Goal: Check status: Check status

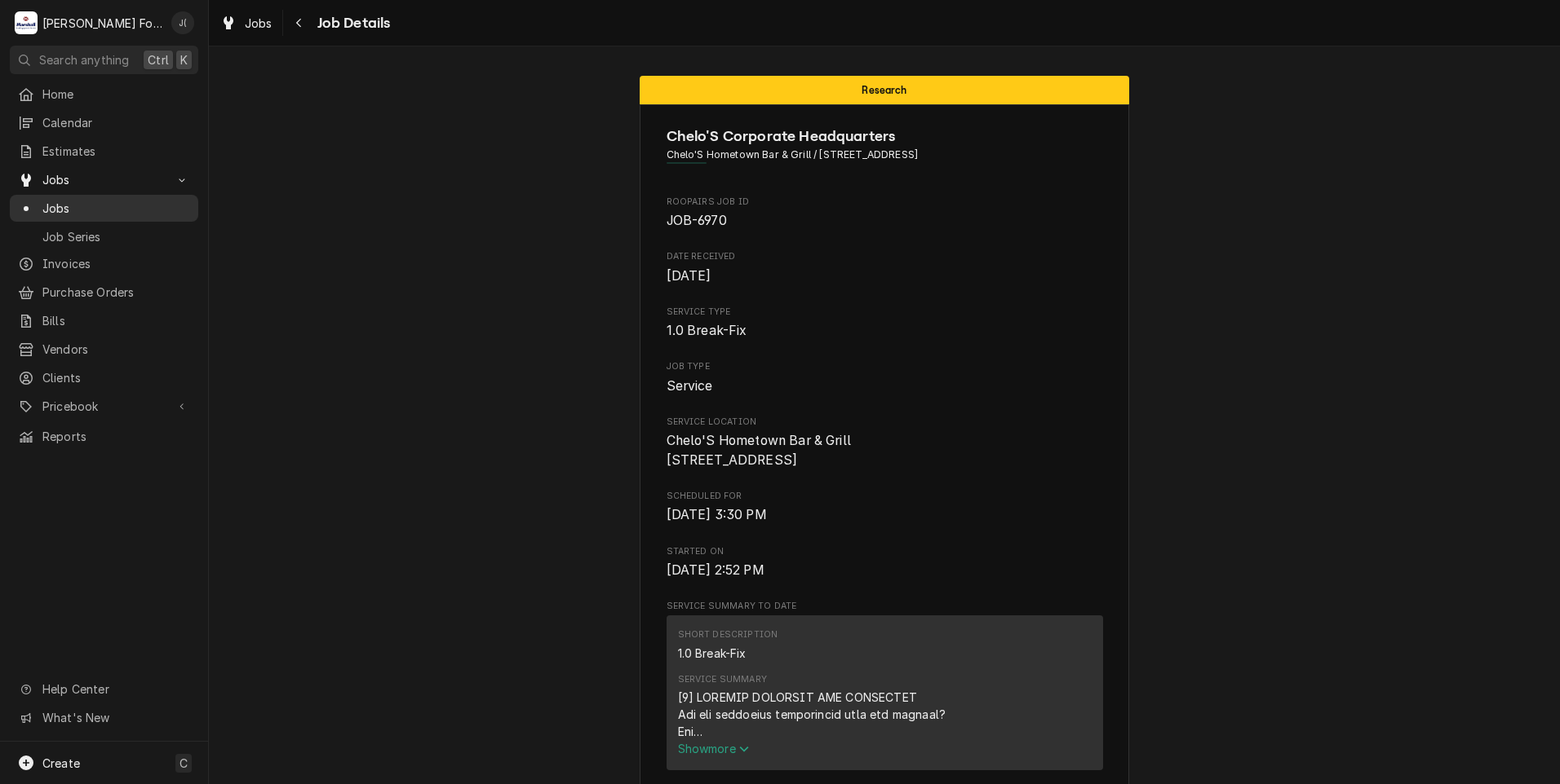
click at [112, 209] on span "Jobs" at bounding box center [116, 208] width 147 height 17
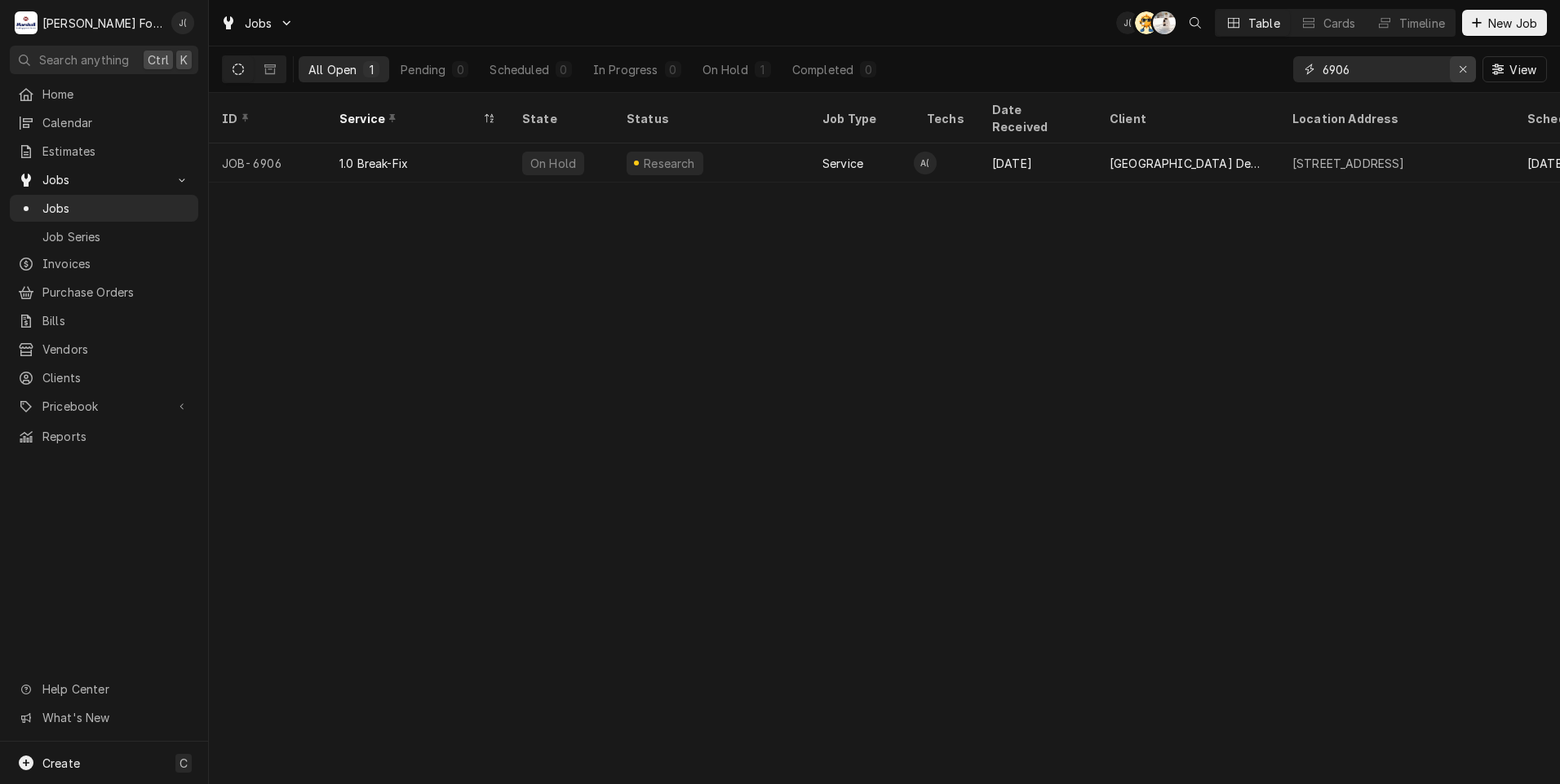
click at [1465, 72] on icon "Erase input" at bounding box center [1462, 70] width 9 height 11
click at [1415, 74] on input "Dynamic Content Wrapper" at bounding box center [1398, 69] width 153 height 26
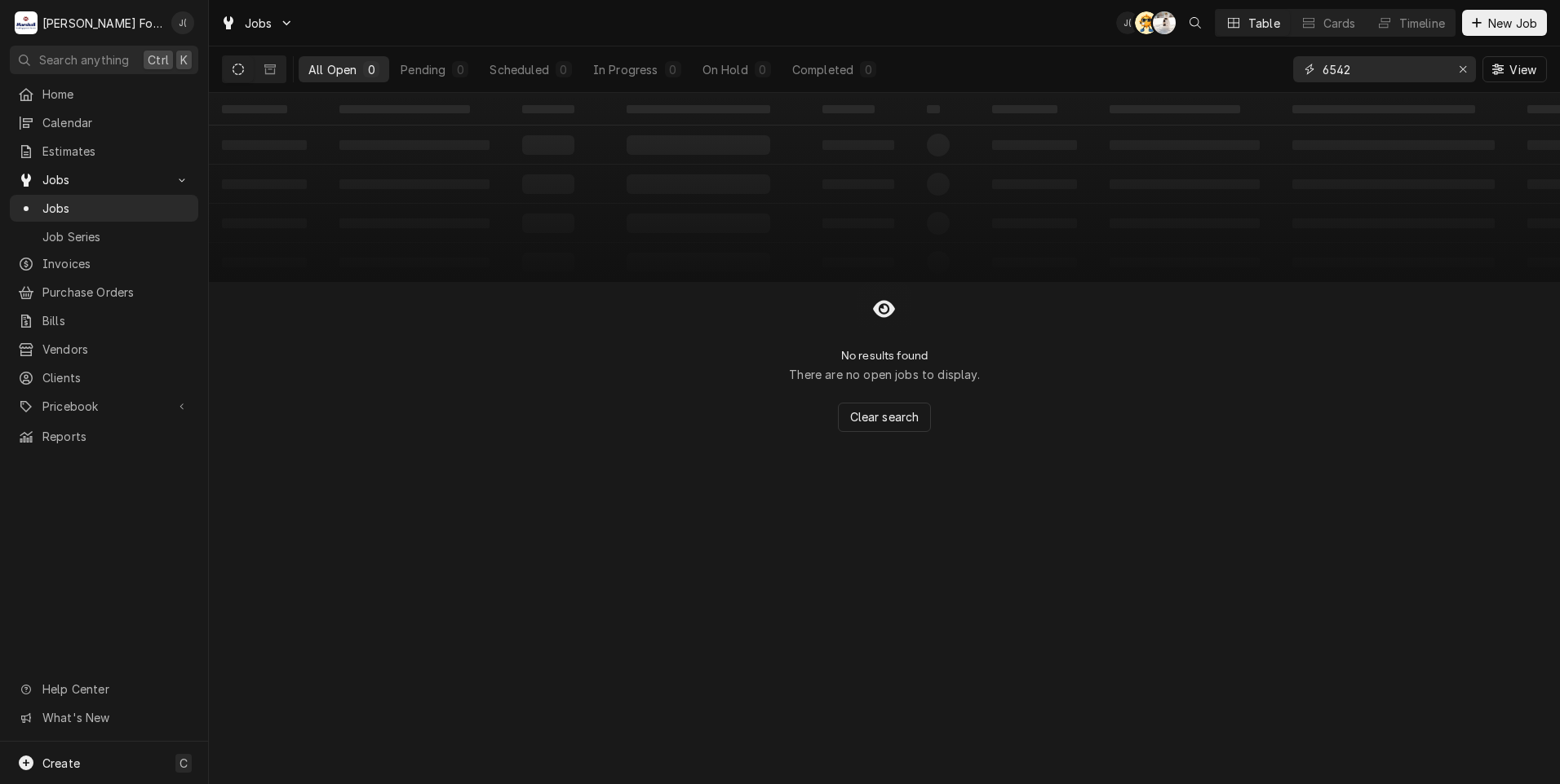
type input "6542"
click at [316, 70] on div "All Open" at bounding box center [332, 70] width 48 height 17
click at [275, 74] on icon "Dynamic Content Wrapper" at bounding box center [270, 69] width 11 height 10
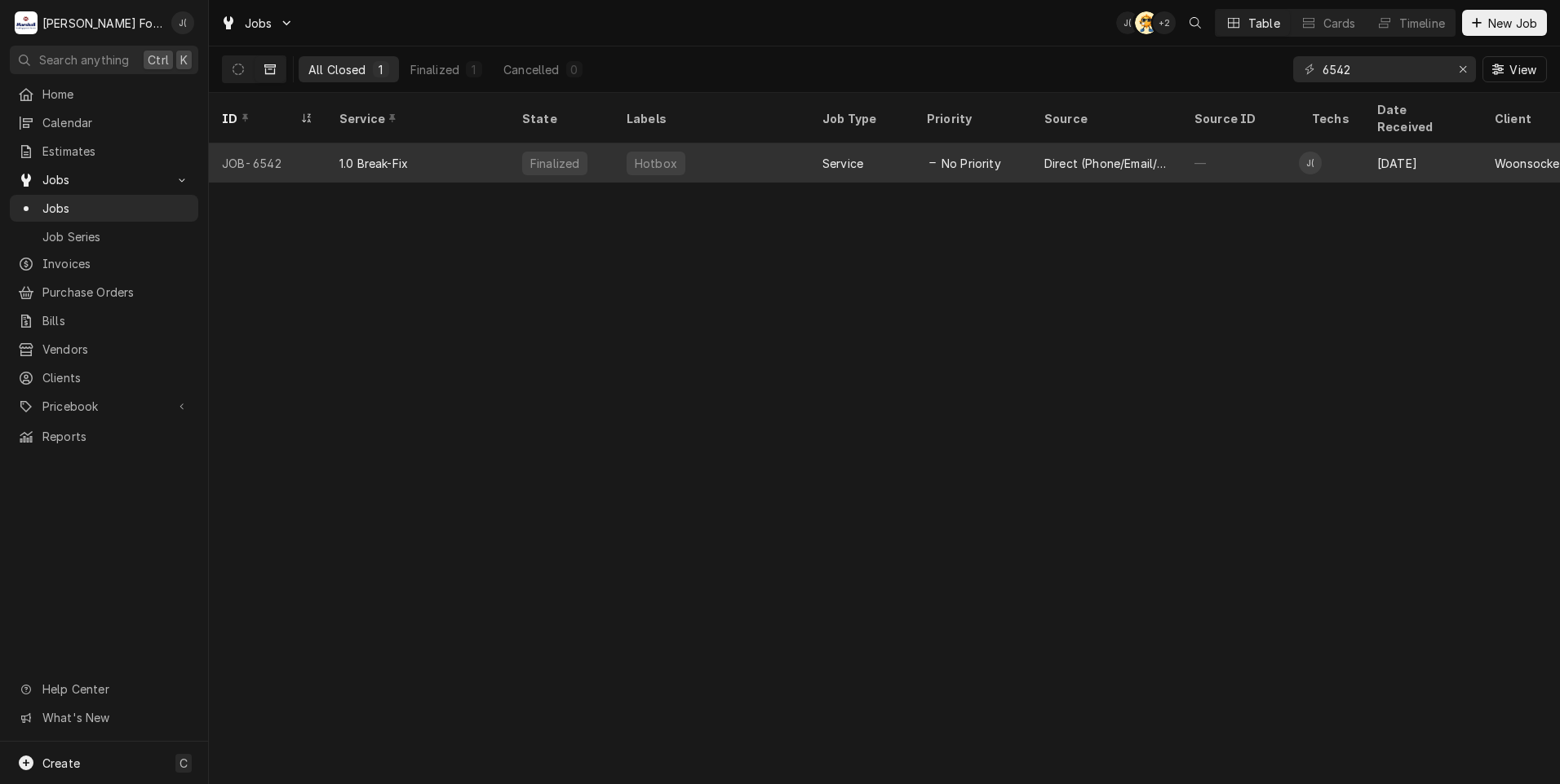
click at [407, 155] on div "1.0 Break-Fix" at bounding box center [374, 163] width 69 height 17
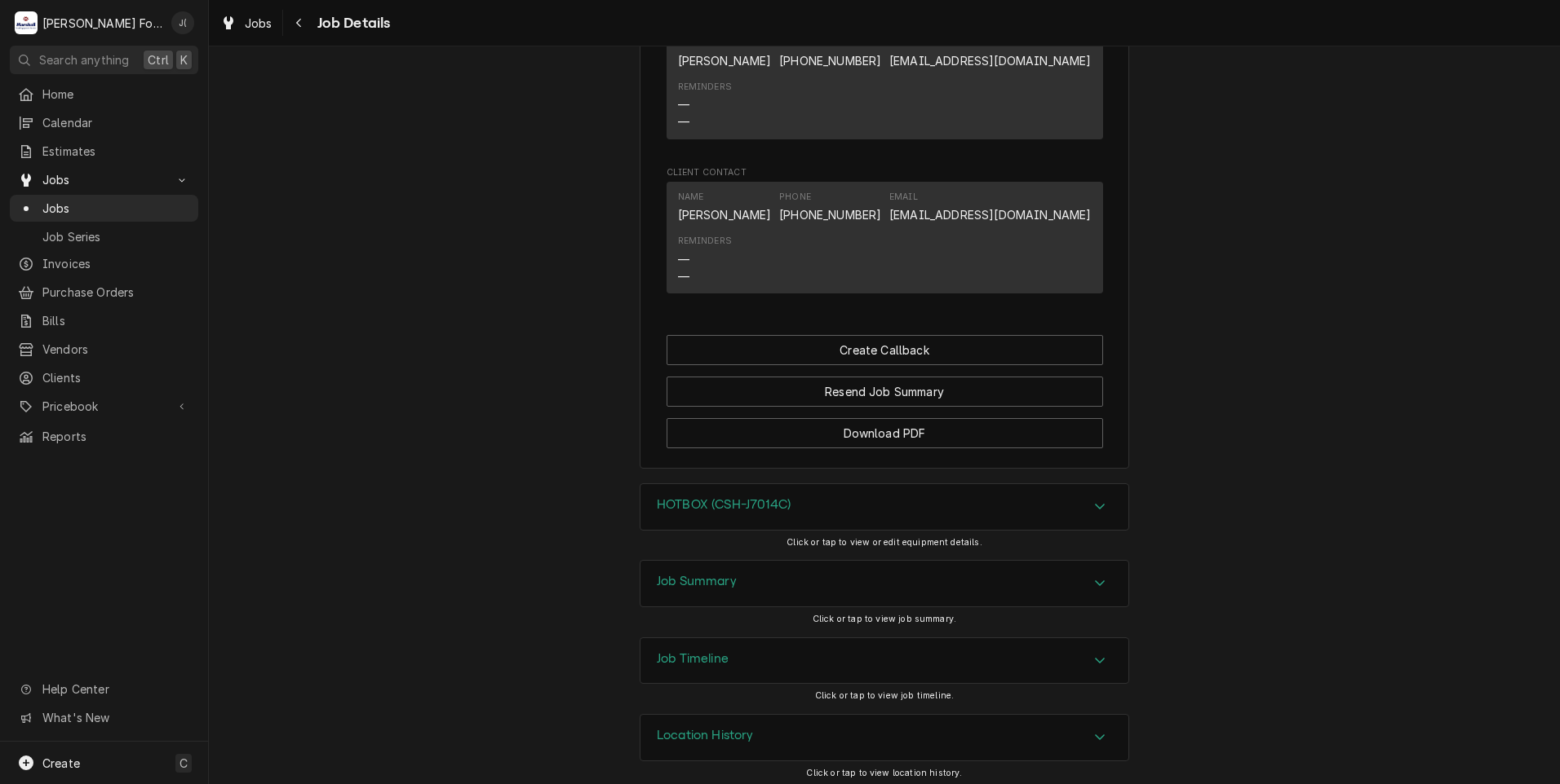
scroll to position [1029, 0]
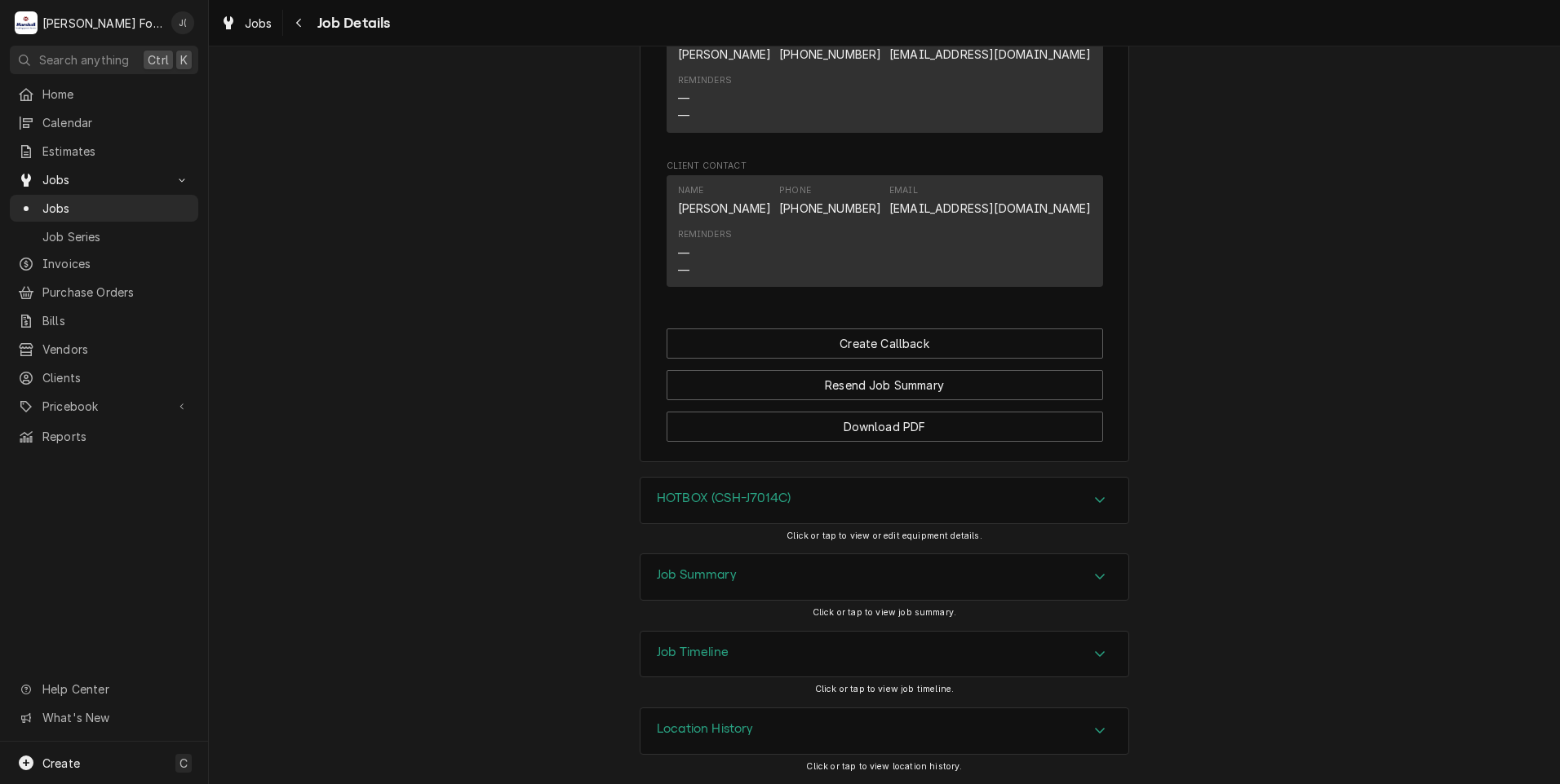
click at [705, 577] on h3 "Job Summary" at bounding box center [697, 576] width 80 height 15
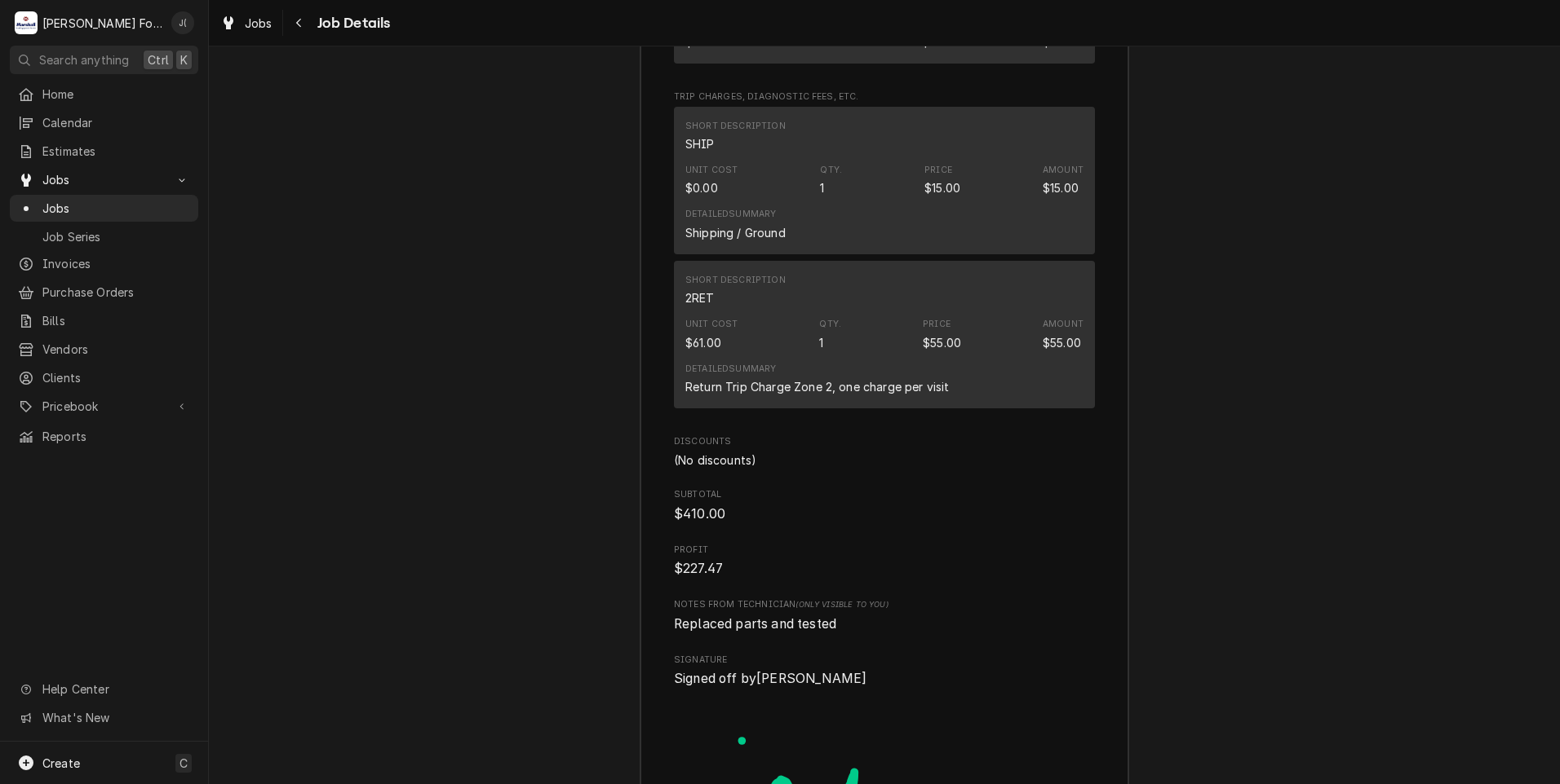
scroll to position [3490, 0]
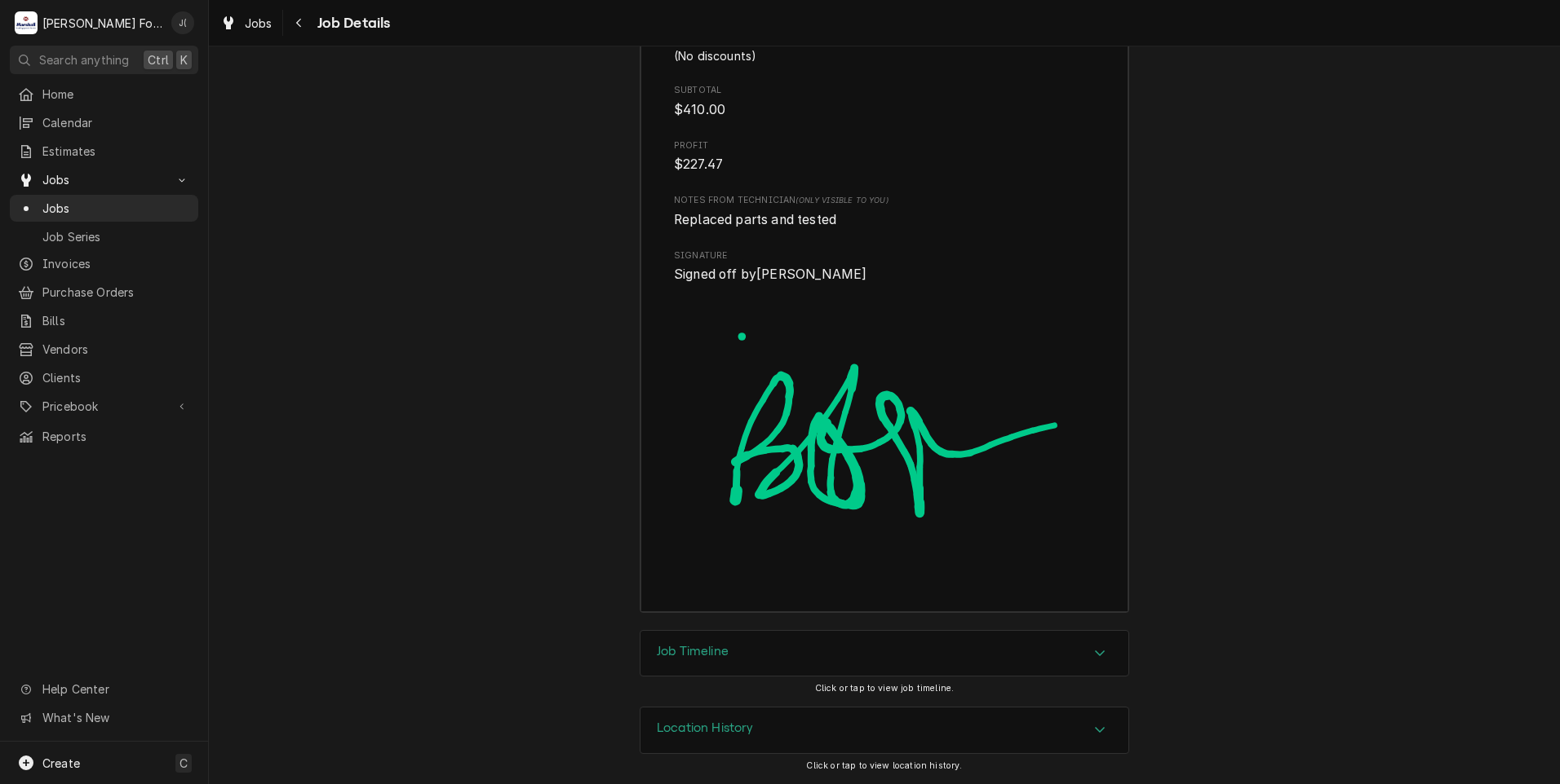
click at [676, 652] on h3 "Job Timeline" at bounding box center [692, 652] width 72 height 15
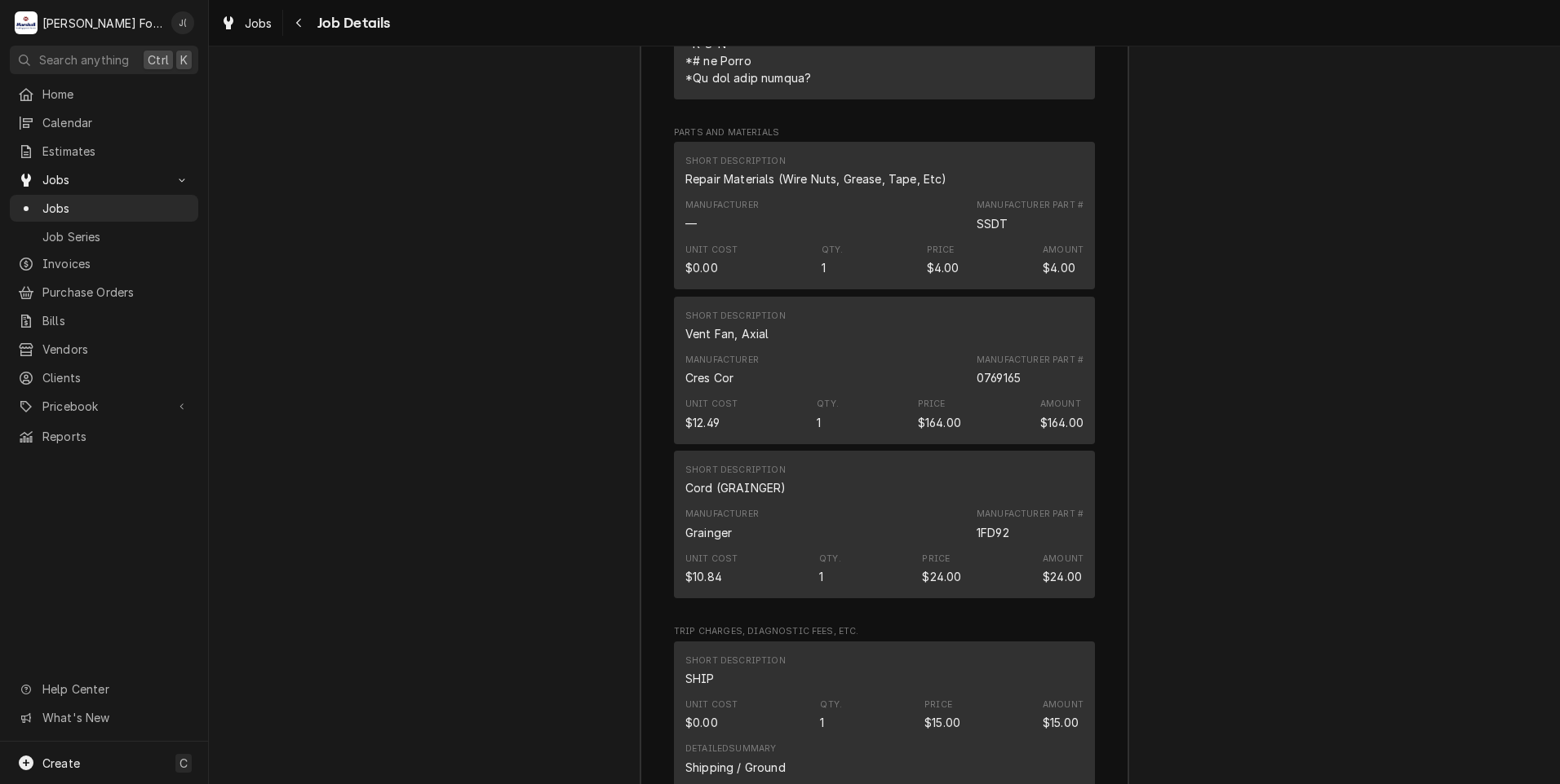
scroll to position [2486, 0]
